Goal: Task Accomplishment & Management: Complete application form

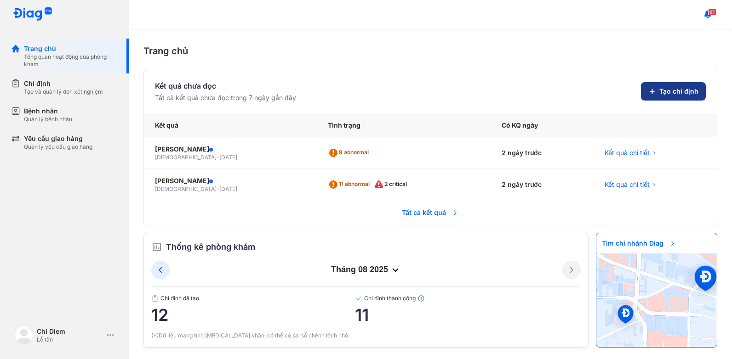
click at [687, 90] on span "Tạo chỉ định" at bounding box center [678, 91] width 39 height 9
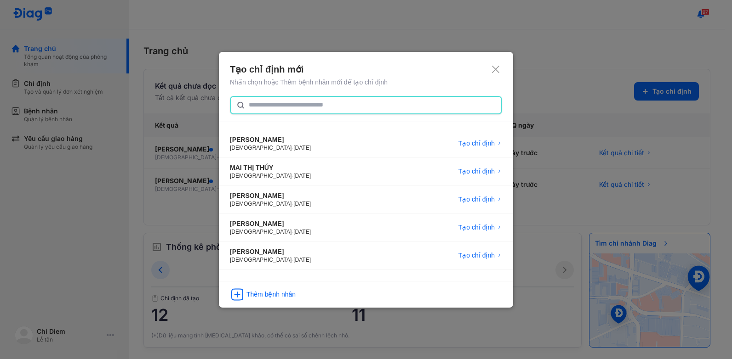
click at [283, 108] on input "text" at bounding box center [372, 105] width 247 height 17
type input "**********"
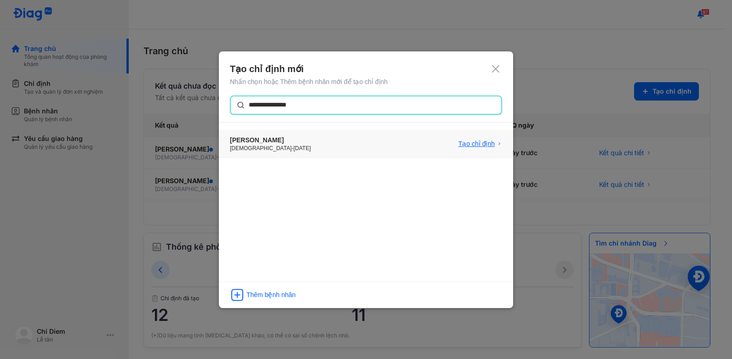
click at [488, 142] on span "Tạo chỉ định" at bounding box center [476, 143] width 36 height 9
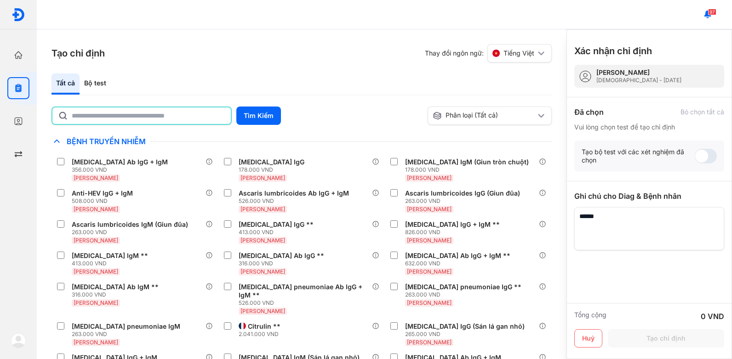
click at [205, 115] on input "text" at bounding box center [149, 116] width 154 height 17
type input "**********"
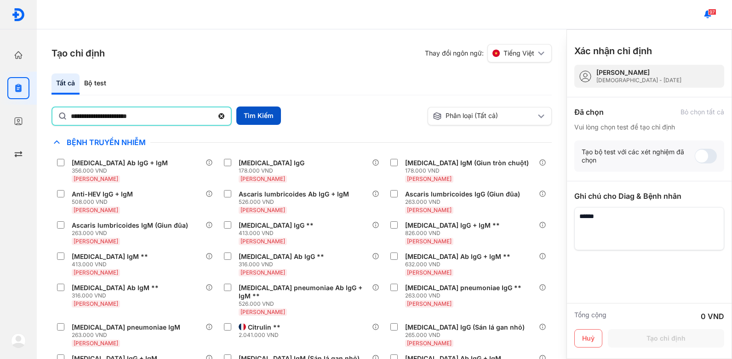
click at [270, 115] on button "Tìm Kiếm" at bounding box center [258, 116] width 45 height 18
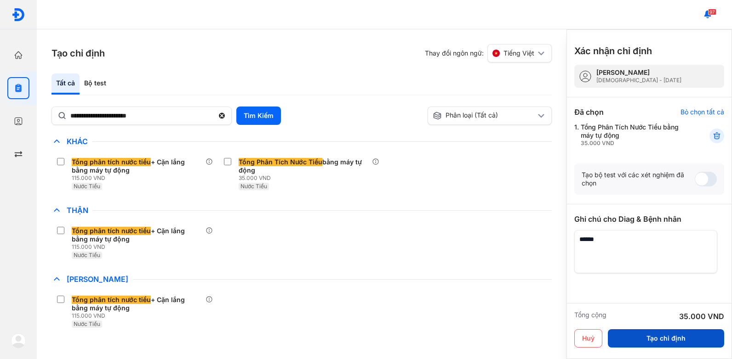
click at [693, 336] on button "Tạo chỉ định" at bounding box center [666, 339] width 116 height 18
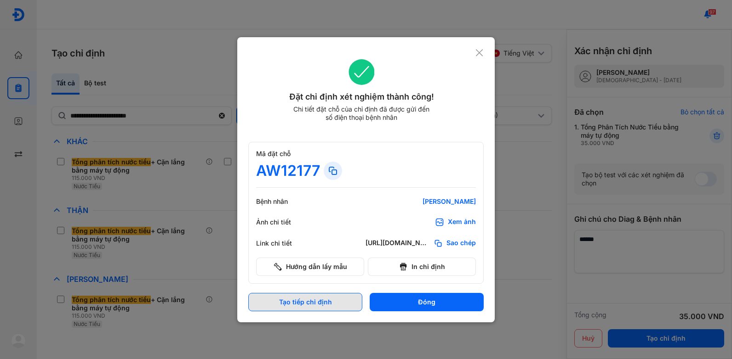
click at [317, 302] on button "Tạo tiếp chỉ định" at bounding box center [305, 302] width 114 height 18
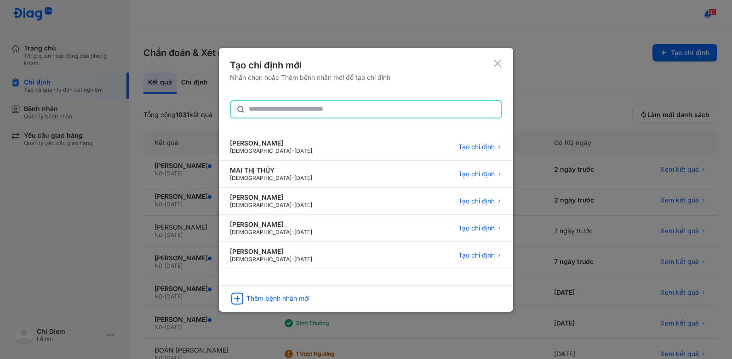
click at [324, 108] on input "text" at bounding box center [372, 109] width 247 height 17
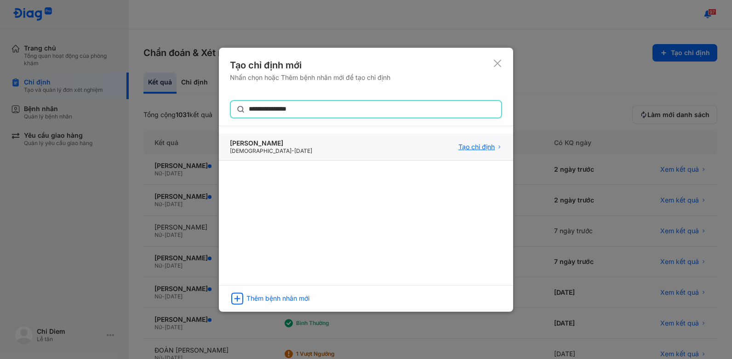
type input "**********"
click at [484, 148] on span "Tạo chỉ định" at bounding box center [476, 147] width 36 height 8
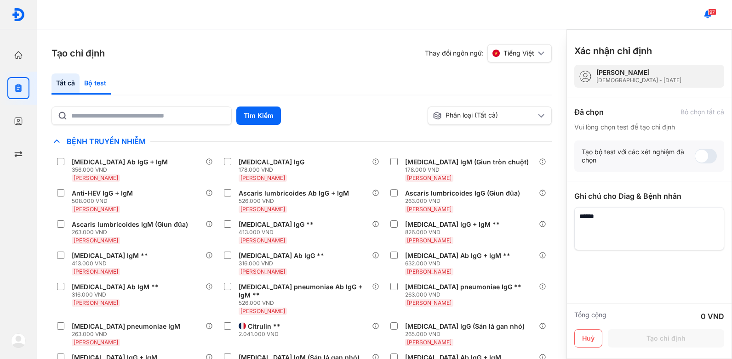
click at [95, 83] on div "Bộ test" at bounding box center [95, 84] width 31 height 21
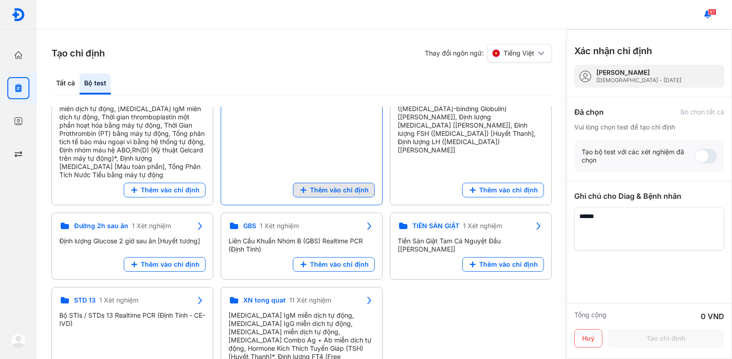
scroll to position [129, 0]
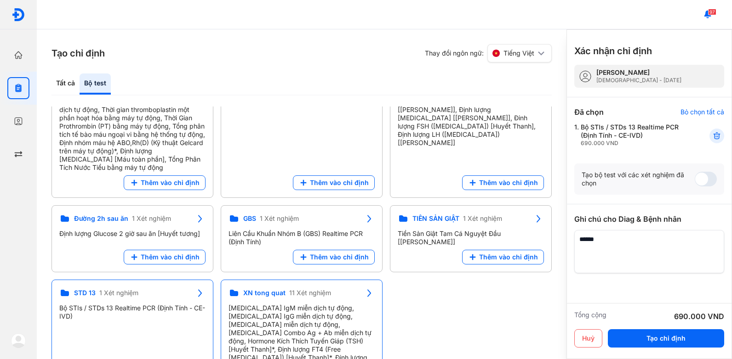
scroll to position [0, 0]
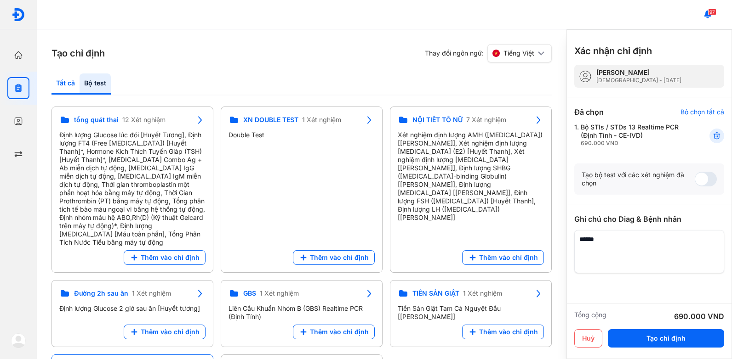
click at [80, 83] on div "Tất cả" at bounding box center [95, 84] width 31 height 21
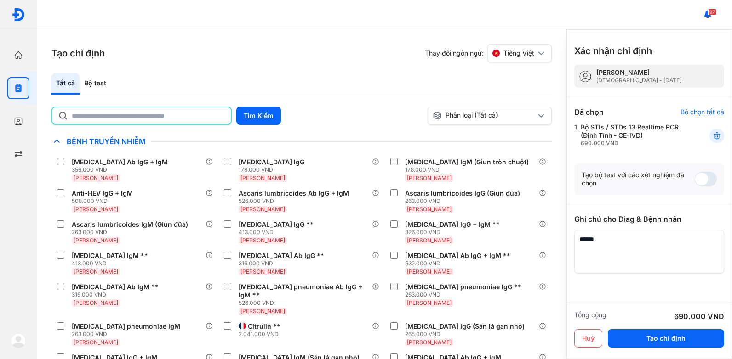
click at [151, 117] on input "text" at bounding box center [149, 116] width 154 height 17
type input "**********"
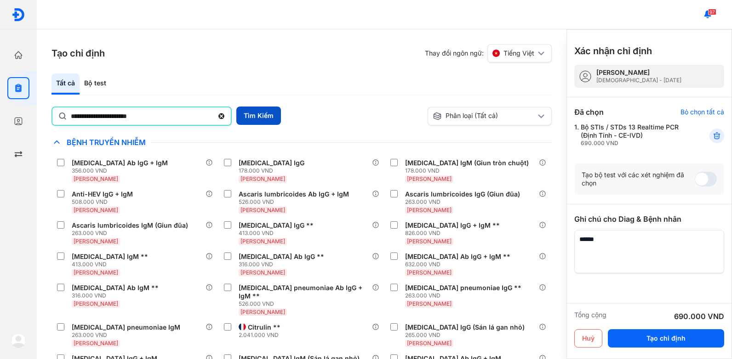
click at [256, 115] on button "Tìm Kiếm" at bounding box center [258, 116] width 45 height 18
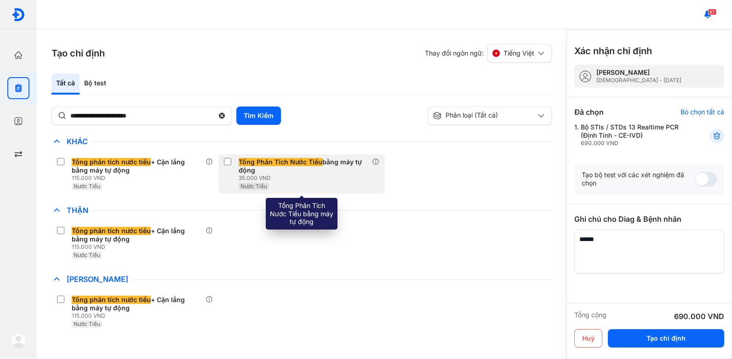
click at [233, 165] on label at bounding box center [229, 162] width 11 height 9
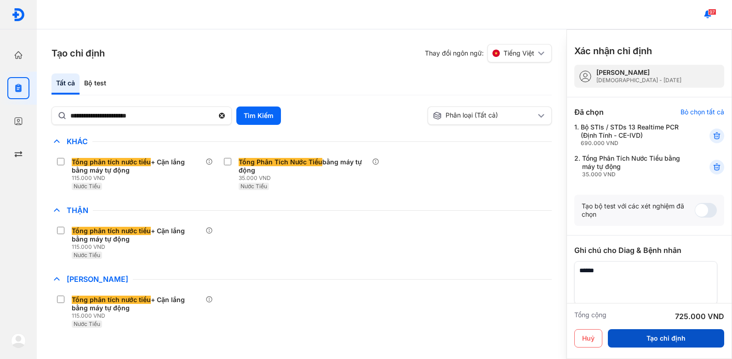
click at [664, 341] on button "Tạo chỉ định" at bounding box center [666, 339] width 116 height 18
